Goal: Complete application form

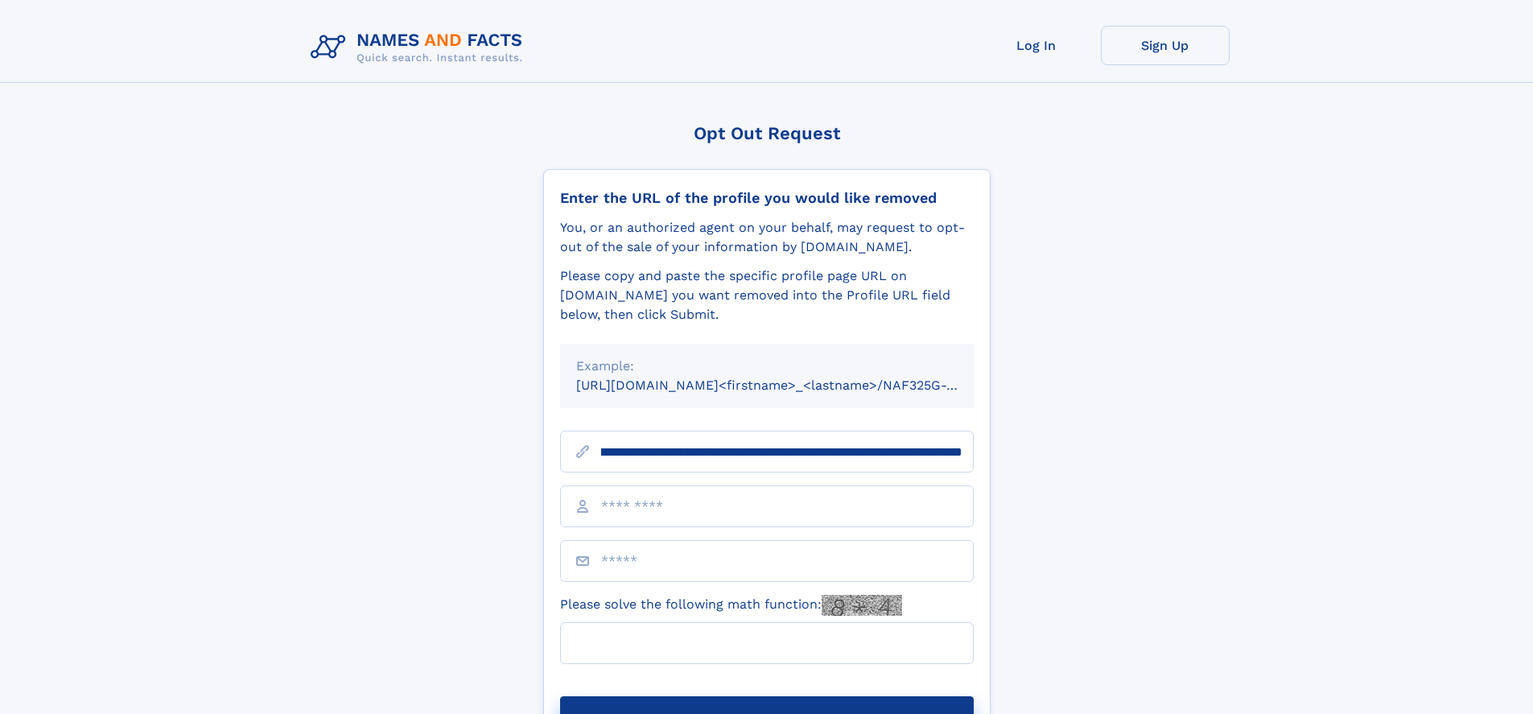
scroll to position [0, 212]
type input "**********"
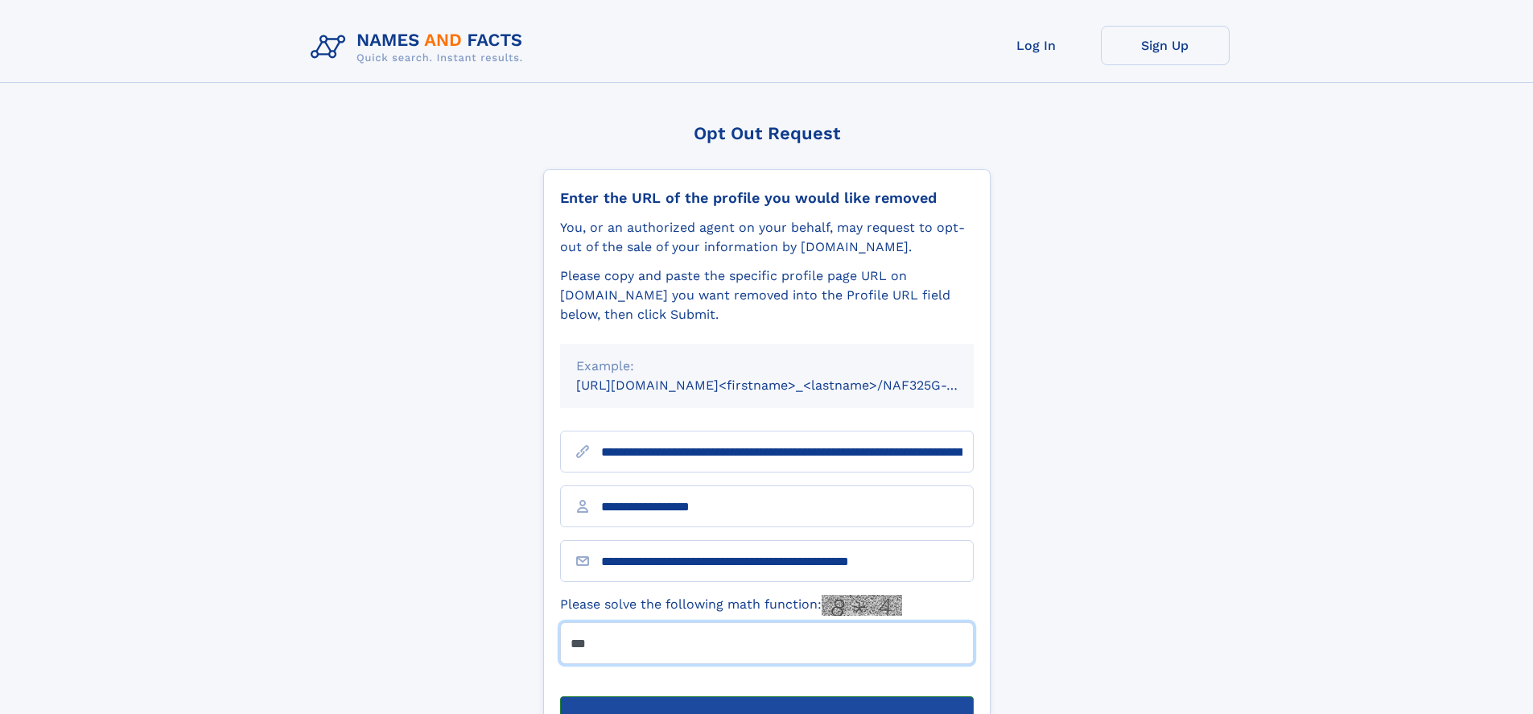
type input "***"
click at [766, 696] on button "Submit Opt Out Request" at bounding box center [767, 722] width 414 height 52
